Goal: Check status: Check status

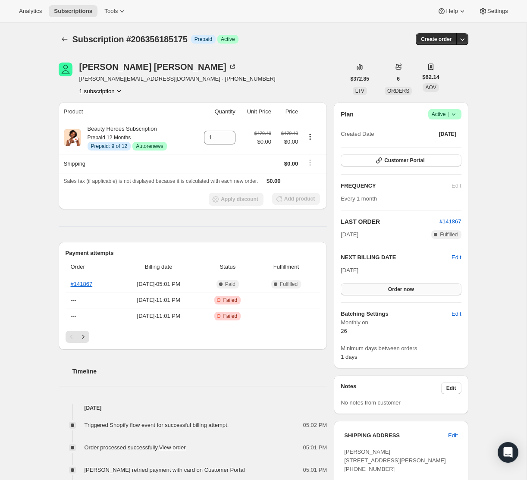
click at [408, 289] on span "Order now" at bounding box center [401, 289] width 26 height 7
click at [408, 288] on span "Click to confirm" at bounding box center [400, 289] width 39 height 7
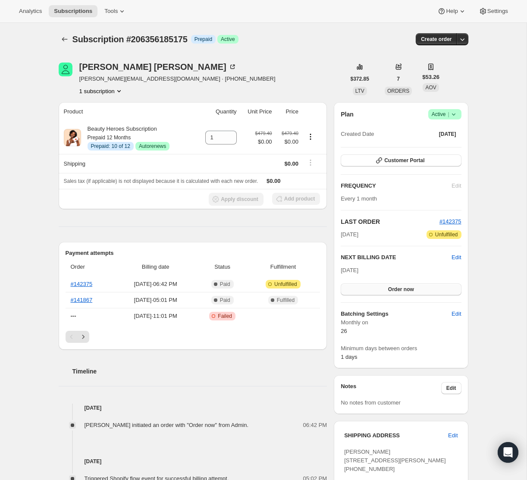
click at [399, 290] on span "Order now" at bounding box center [401, 289] width 26 height 7
click at [400, 288] on span "Click to confirm" at bounding box center [400, 289] width 39 height 7
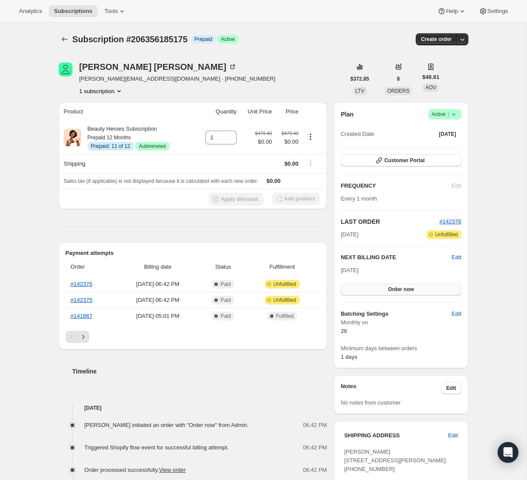
click at [372, 291] on button "Order now" at bounding box center [401, 289] width 120 height 12
click at [391, 286] on span "Click to confirm" at bounding box center [400, 289] width 39 height 7
click at [83, 317] on link "#142375" at bounding box center [82, 316] width 22 height 6
click at [82, 300] on link "#142376" at bounding box center [82, 300] width 22 height 6
click at [85, 282] on link "#142377" at bounding box center [82, 284] width 22 height 6
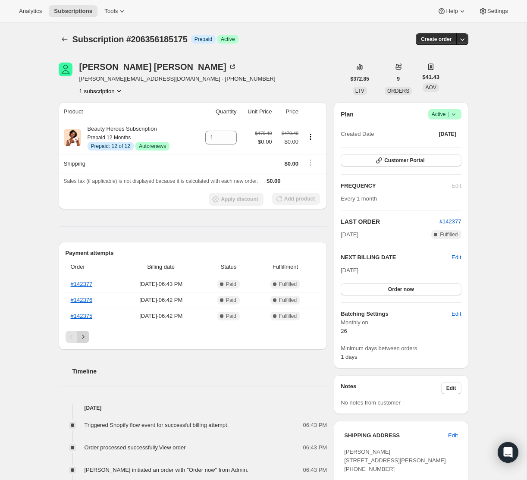
click at [84, 337] on icon "Next" at bounding box center [83, 337] width 2 height 4
click at [77, 283] on link "#141867" at bounding box center [82, 284] width 22 height 6
